Goal: Find specific page/section: Find specific page/section

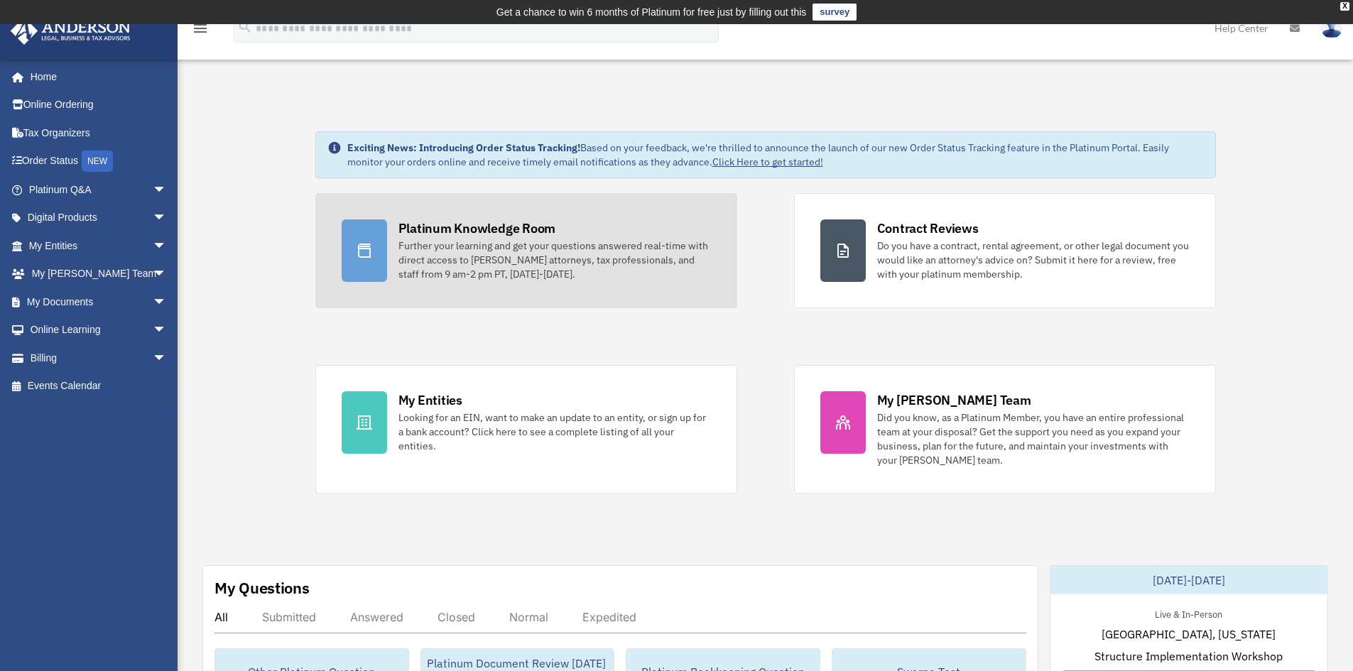
click at [536, 249] on div "Further your learning and get your questions answered real-time with direct acc…" at bounding box center [554, 260] width 313 height 43
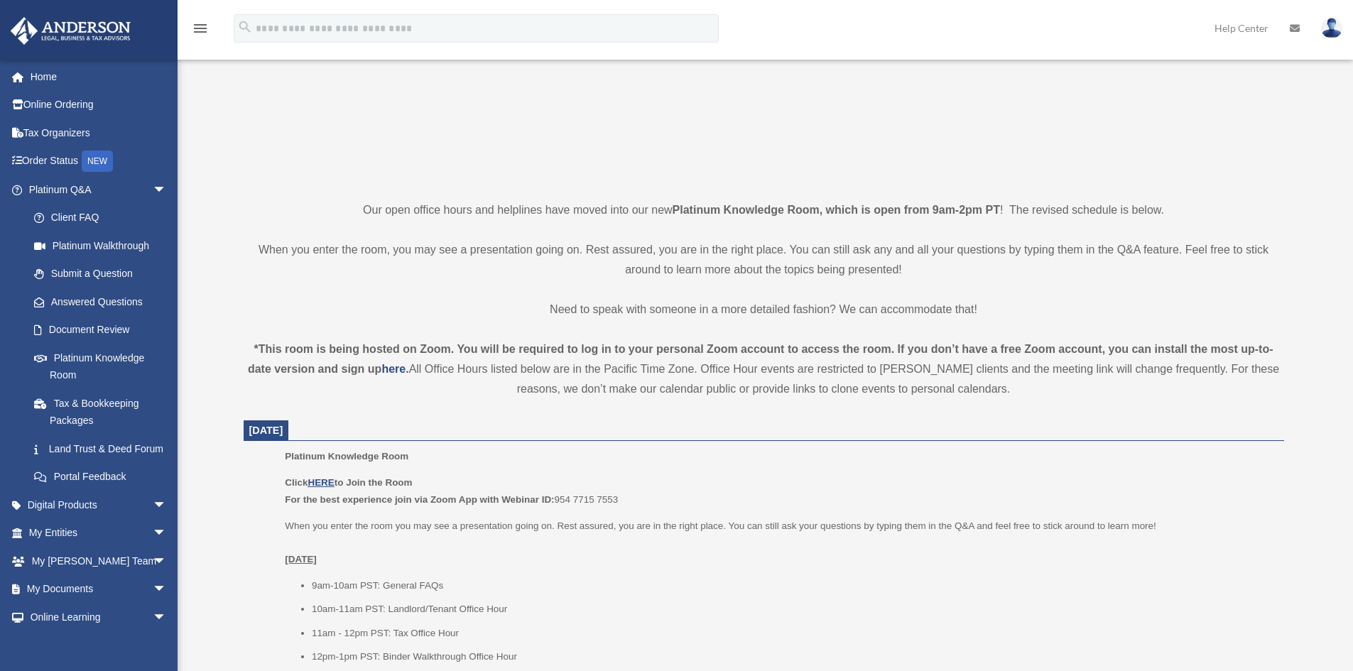
scroll to position [234, 0]
click at [325, 480] on u "HERE" at bounding box center [321, 484] width 26 height 11
click at [1177, 523] on p "When you enter the room you may see a presentation going on. Rest assured, you …" at bounding box center [779, 543] width 989 height 50
click at [153, 542] on span "arrow_drop_down" at bounding box center [167, 533] width 28 height 29
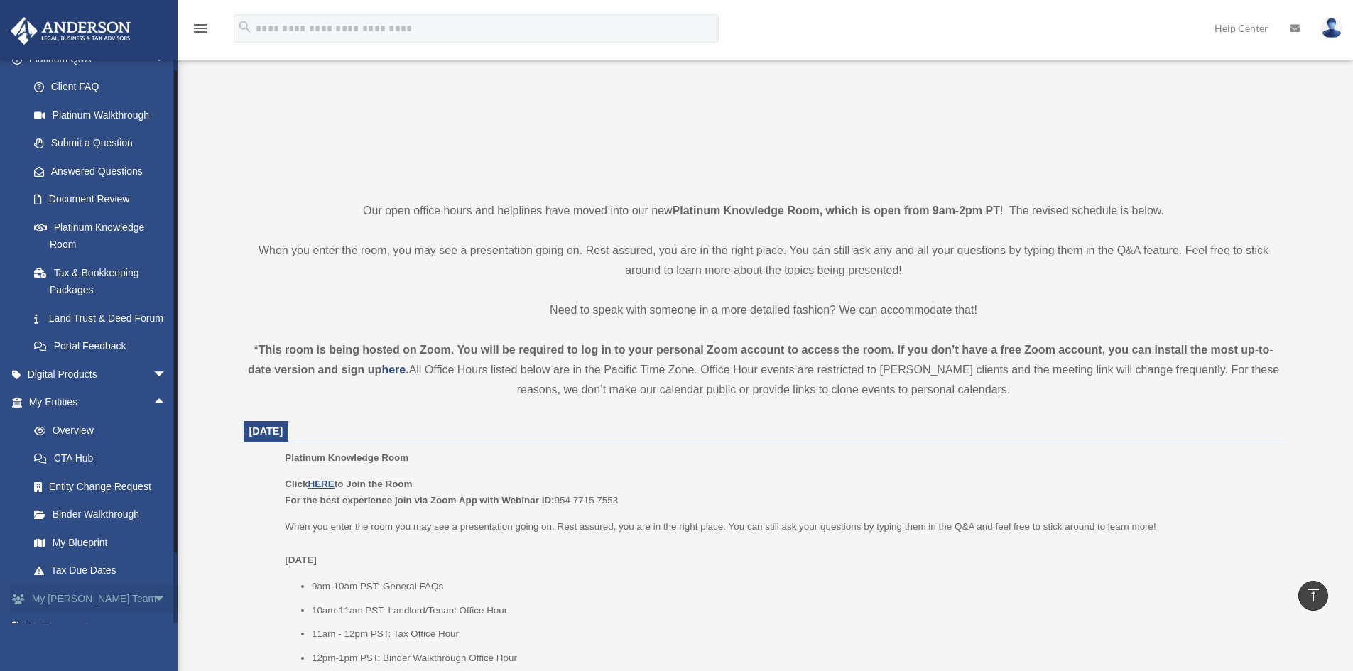
scroll to position [213, 0]
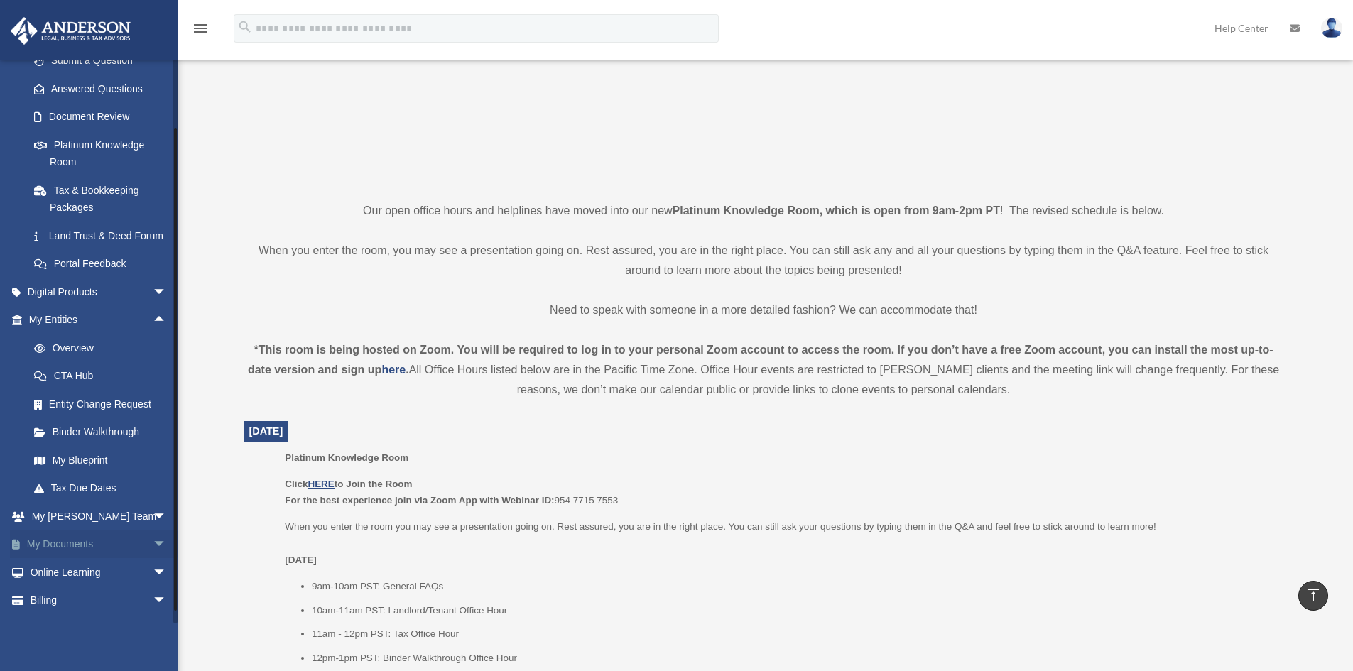
click at [153, 560] on span "arrow_drop_down" at bounding box center [167, 545] width 28 height 29
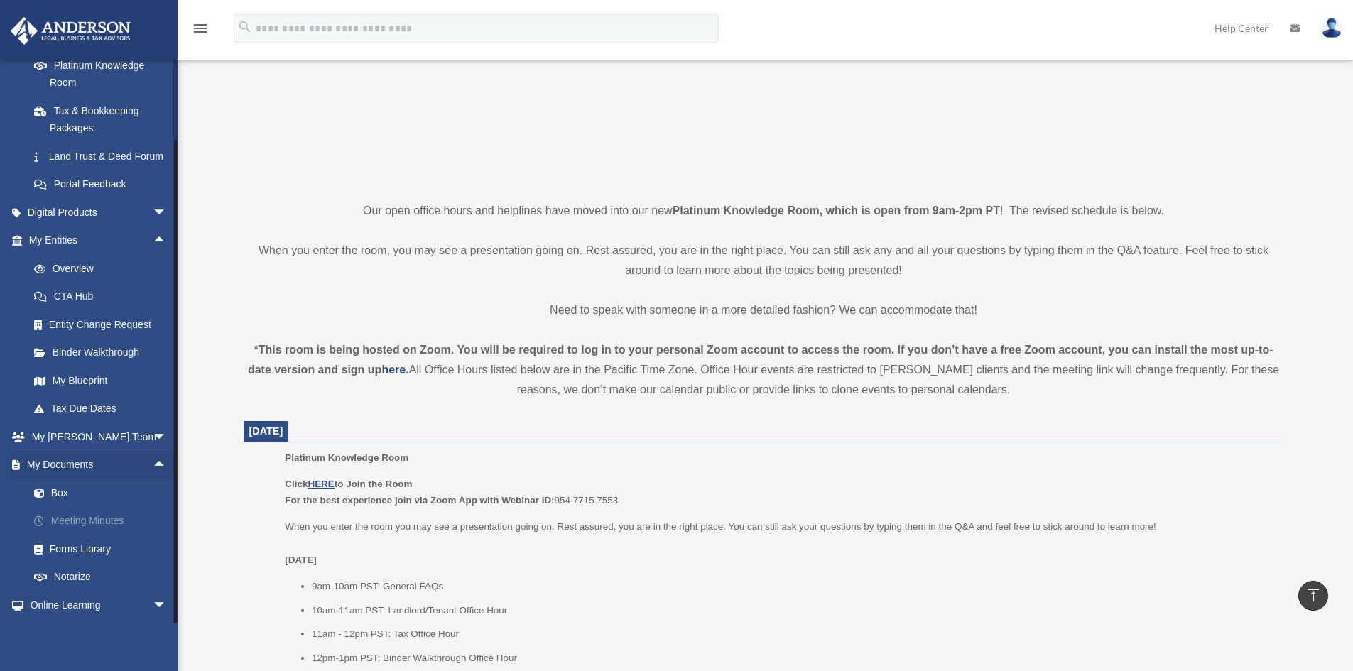
scroll to position [365, 0]
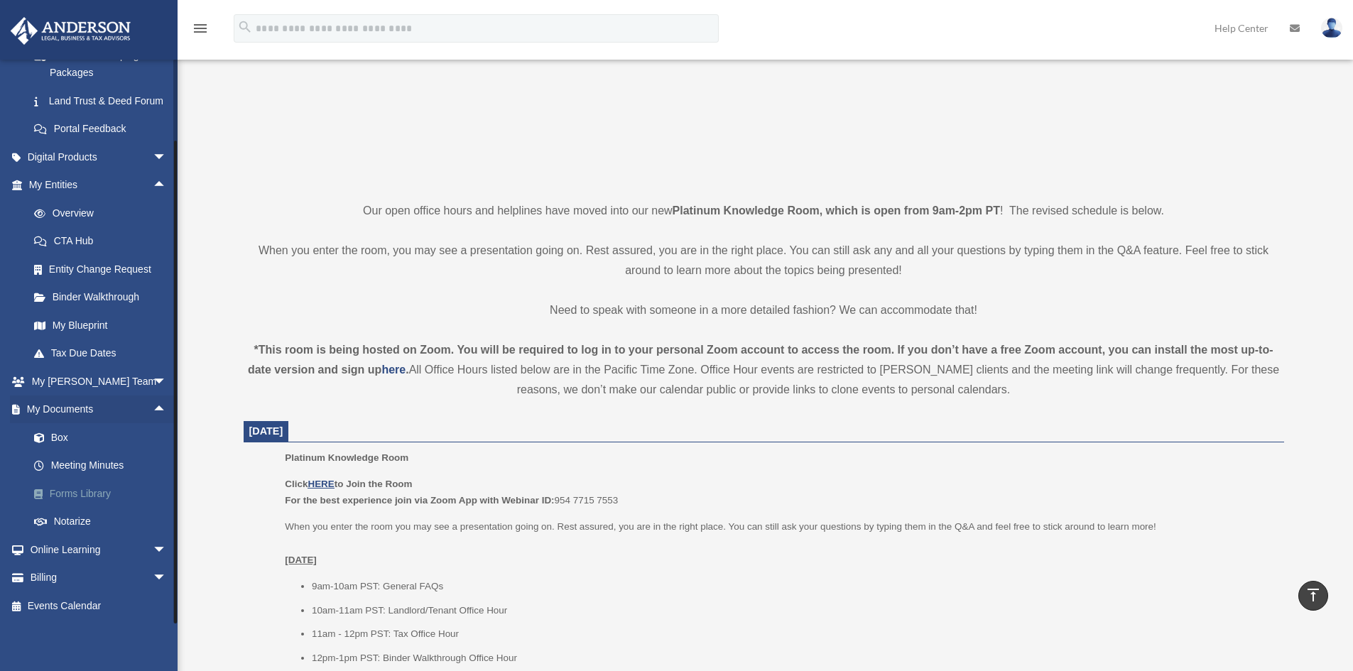
click at [102, 496] on link "Forms Library" at bounding box center [104, 493] width 168 height 28
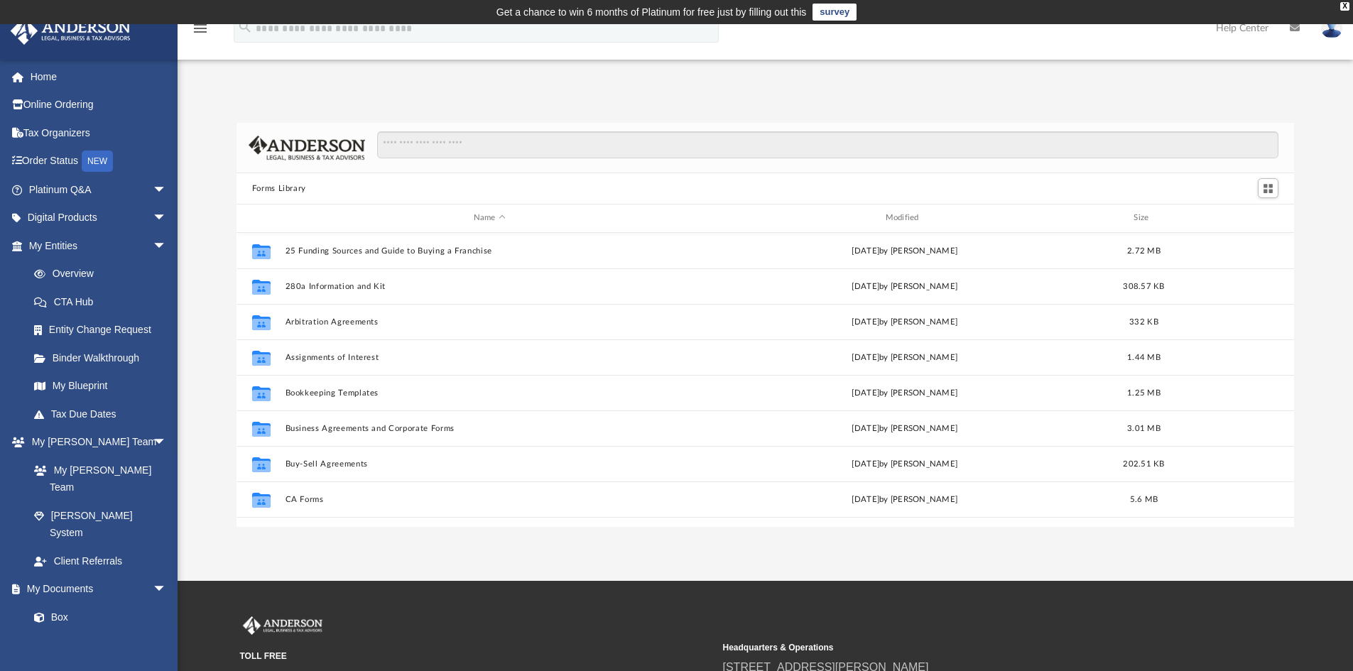
scroll to position [313, 1047]
